Goal: Information Seeking & Learning: Learn about a topic

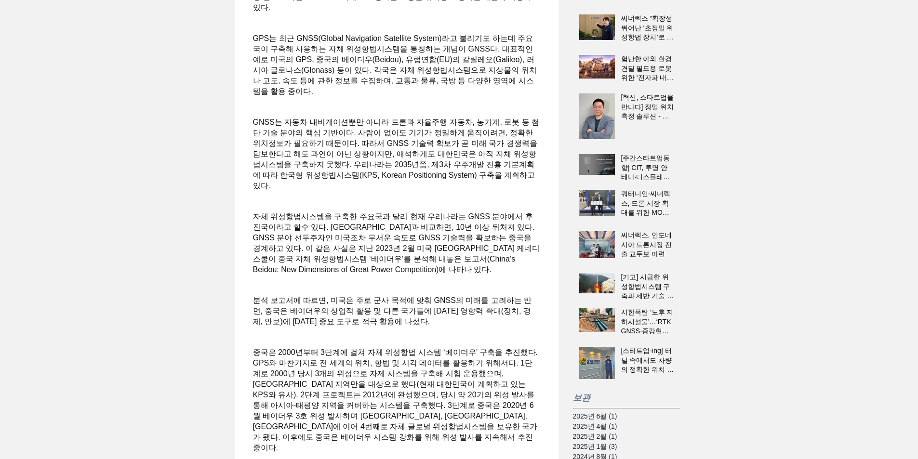
scroll to position [289, 0]
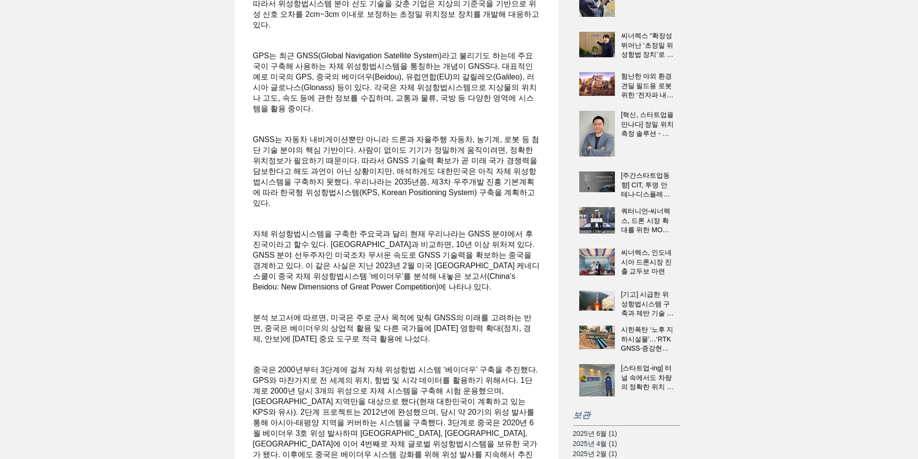
drag, startPoint x: 409, startPoint y: 162, endPoint x: 387, endPoint y: 150, distance: 25.0
click at [387, 135] on span "main content" at bounding box center [396, 129] width 287 height 10
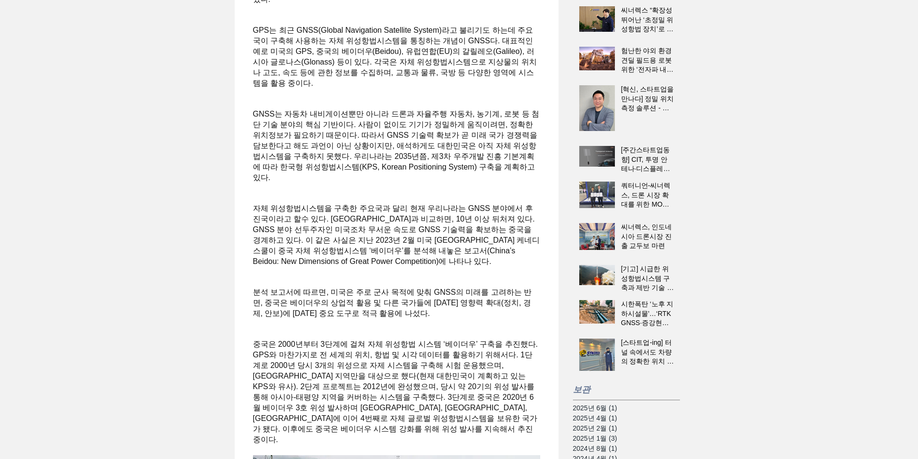
scroll to position [337, 0]
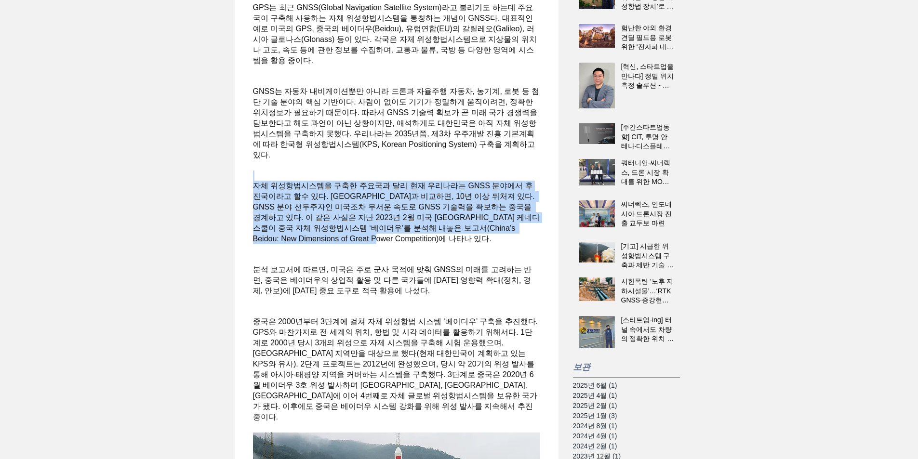
drag, startPoint x: 359, startPoint y: 199, endPoint x: 413, endPoint y: 266, distance: 86.4
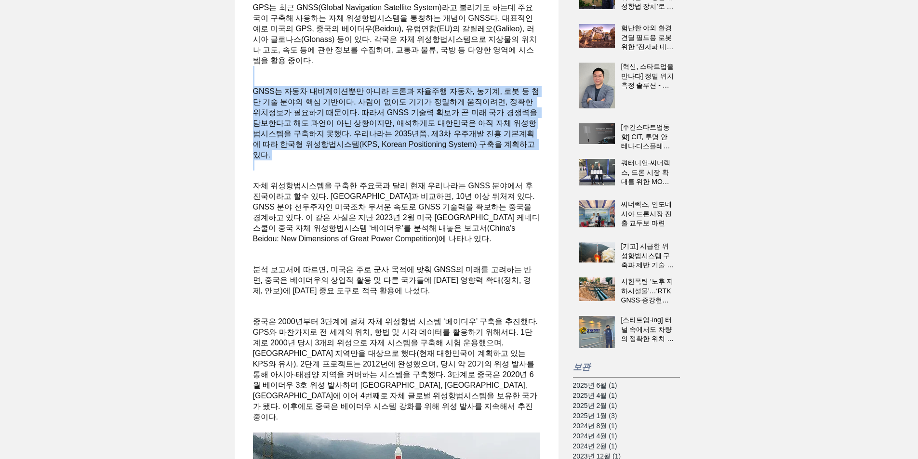
drag, startPoint x: 378, startPoint y: 95, endPoint x: 391, endPoint y: 190, distance: 95.7
click at [391, 171] on span "main content" at bounding box center [396, 166] width 287 height 10
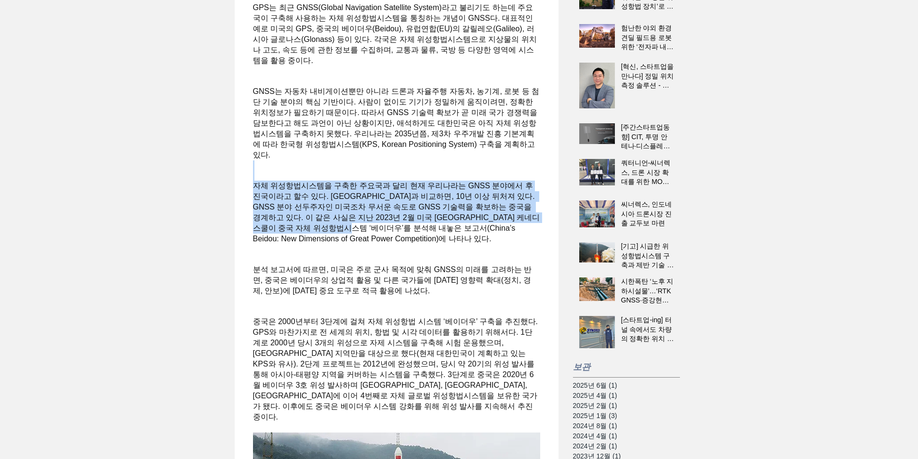
drag, startPoint x: 408, startPoint y: 223, endPoint x: 429, endPoint y: 258, distance: 40.8
click at [429, 244] on span "자체 위성항법시스템을 구축한 주요국과 달리 현재 우리나라는 GNSS 분야에서 후진국이라고 할수 있다. [GEOGRAPHIC_DATA]과 비교하…" at bounding box center [396, 213] width 287 height 64
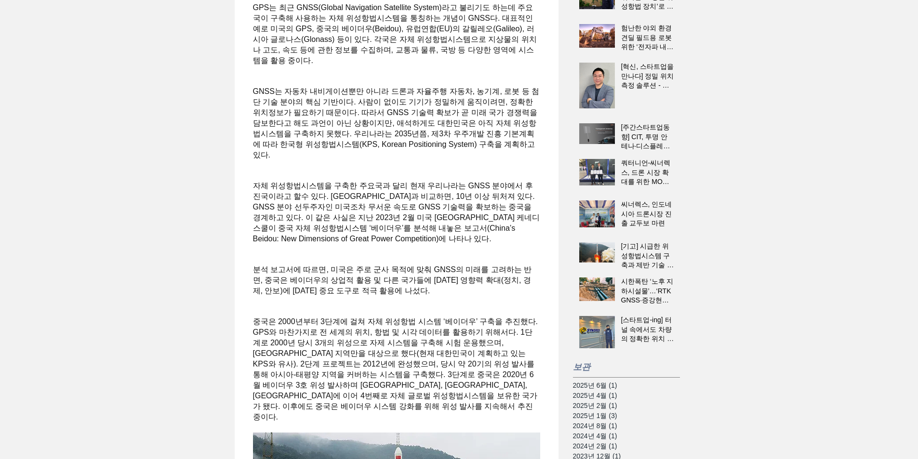
scroll to position [386, 0]
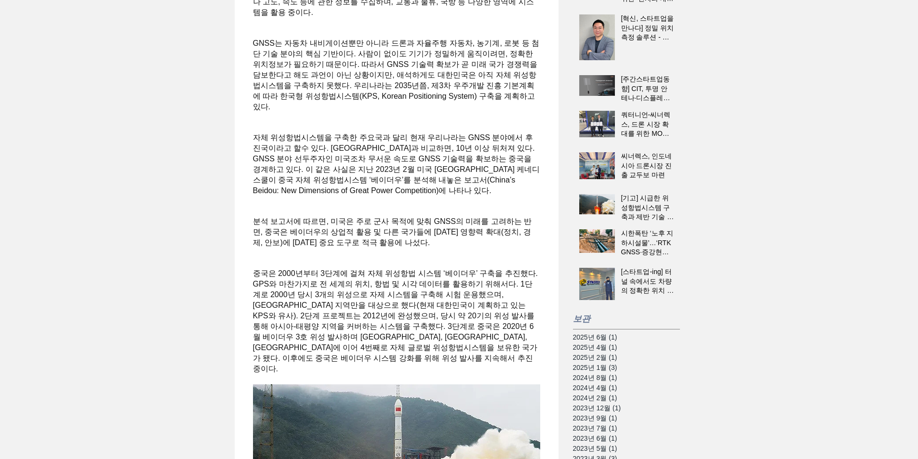
drag, startPoint x: 382, startPoint y: 242, endPoint x: 429, endPoint y: 269, distance: 53.3
click at [418, 248] on span "분석 보고서에 따르면, 미국은 주로 군사 목적에 맞춰 GNSS의 미래를 고려하는 반면, 중국은 베이더우의 상업적 활용 및 다른 국가들에 [DA…" at bounding box center [396, 232] width 287 height 32
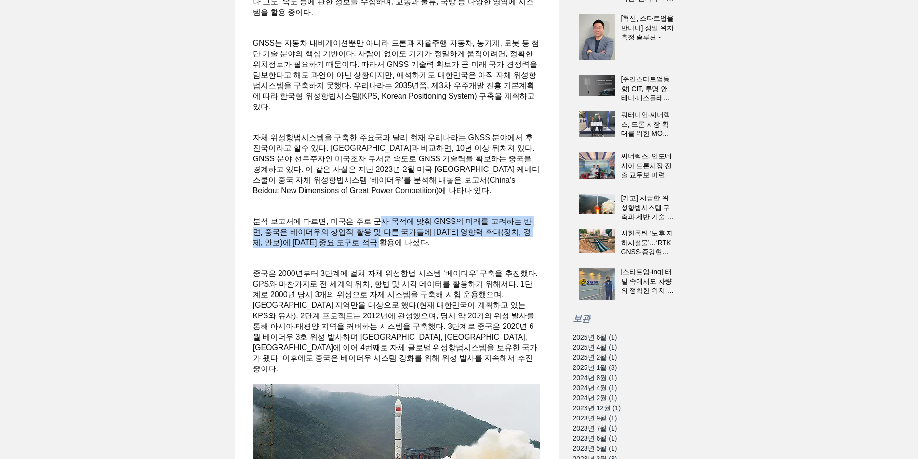
click at [429, 248] on span "분석 보고서에 따르면, 미국은 주로 군사 목적에 맞춰 GNSS의 미래를 고려하는 반면, 중국은 베이더우의 상업적 활용 및 다른 국가들에 [DA…" at bounding box center [396, 232] width 287 height 32
drag, startPoint x: 427, startPoint y: 256, endPoint x: 426, endPoint y: 243, distance: 12.1
click at [426, 243] on span "분석 보고서에 따르면, 미국은 주로 군사 목적에 맞춰 GNSS의 미래를 고려하는 반면, 중국은 베이더우의 상업적 활용 및 다른 국가들에 [DA…" at bounding box center [396, 232] width 287 height 32
click at [426, 243] on span "분석 보고서에 따르면, 미국은 주로 군사 목적에 맞춰 GNSS의 미래를 고려하는 반면, 중국은 베이더우의 상업적 활용 및 다른 국가들에 [DA…" at bounding box center [392, 231] width 279 height 29
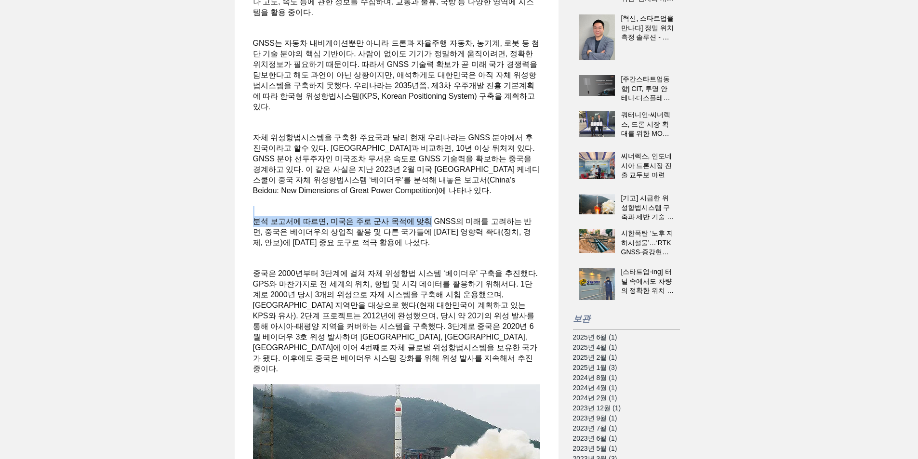
drag, startPoint x: 426, startPoint y: 243, endPoint x: 425, endPoint y: 234, distance: 9.7
click at [425, 216] on span "main content" at bounding box center [396, 211] width 287 height 10
drag, startPoint x: 425, startPoint y: 234, endPoint x: 425, endPoint y: 245, distance: 11.6
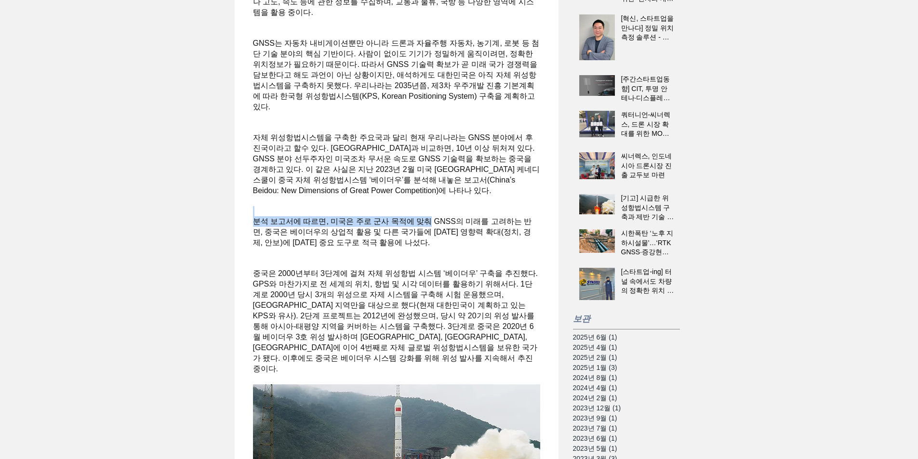
click at [425, 245] on span "분석 보고서에 따르면, 미국은 주로 군사 목적에 맞춰 GNSS의 미래를 고려하는 반면, 중국은 베이더우의 상업적 활용 및 다른 국가들에 [DA…" at bounding box center [392, 231] width 279 height 29
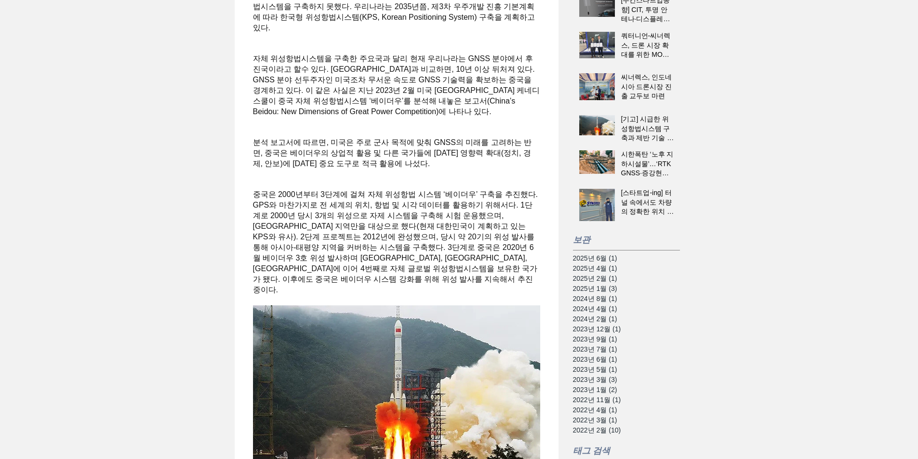
scroll to position [530, 0]
